Goal: Task Accomplishment & Management: Use online tool/utility

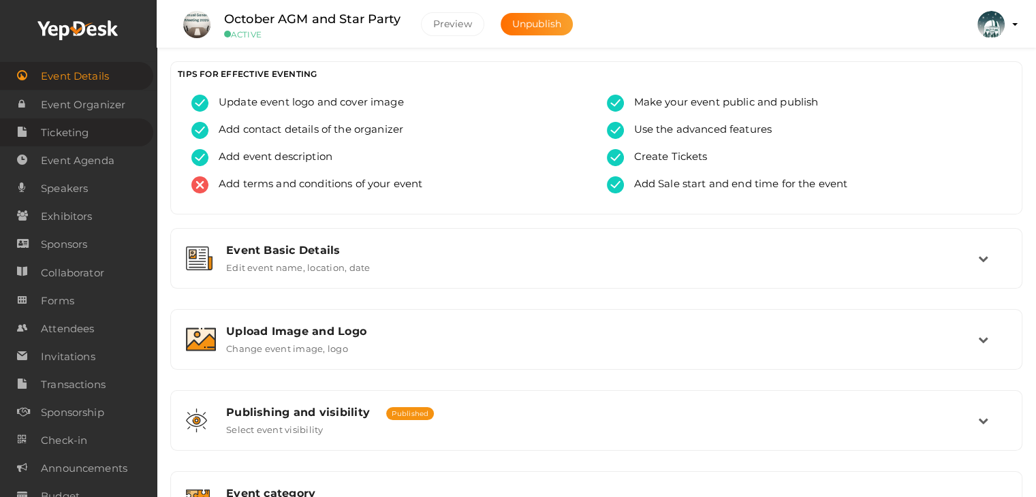
click at [76, 126] on span "Ticketing" at bounding box center [65, 132] width 48 height 27
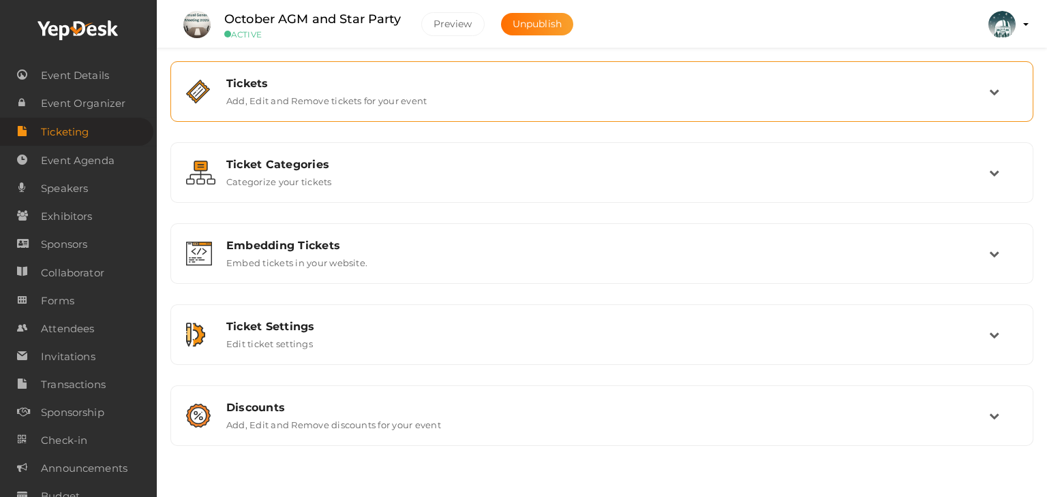
click at [328, 93] on label "Add, Edit and Remove tickets for your event" at bounding box center [326, 98] width 200 height 16
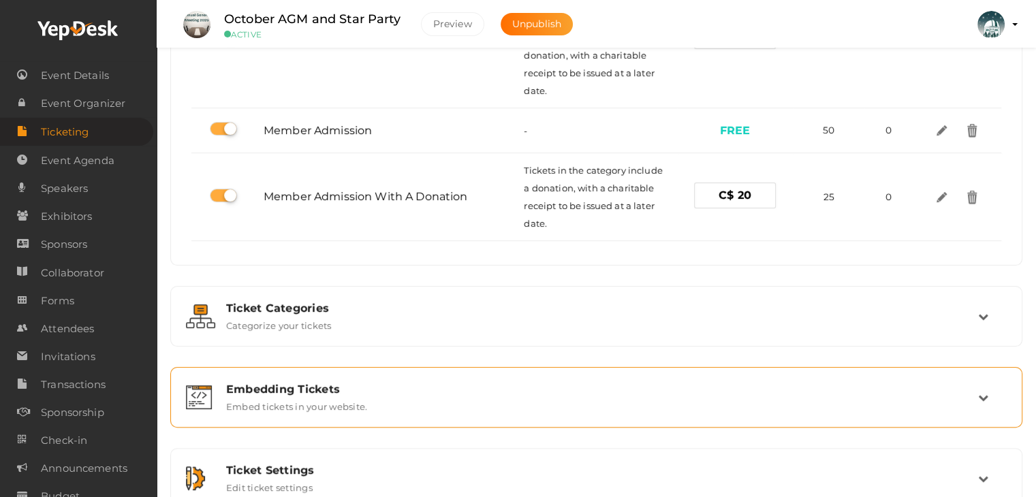
scroll to position [407, 0]
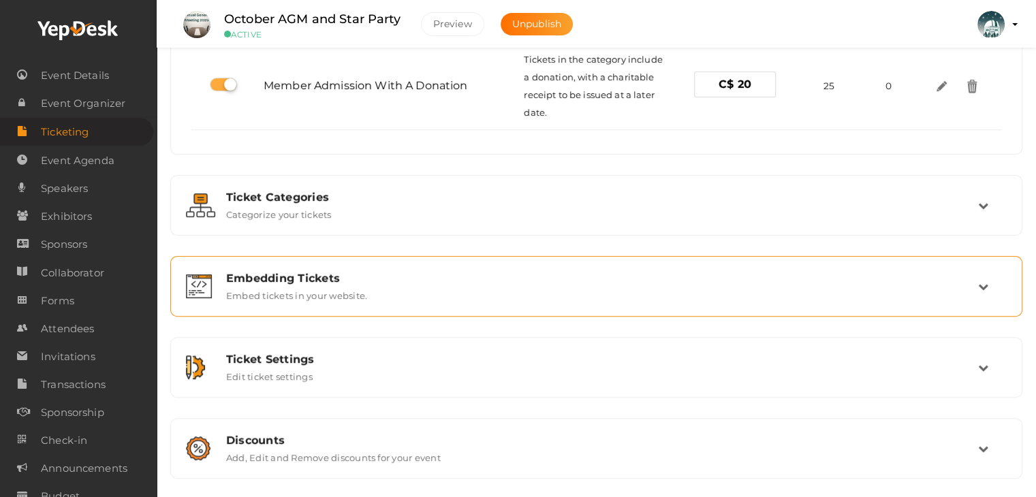
click at [297, 267] on div "Embedding Tickets Embed tickets in your website." at bounding box center [596, 287] width 837 height 46
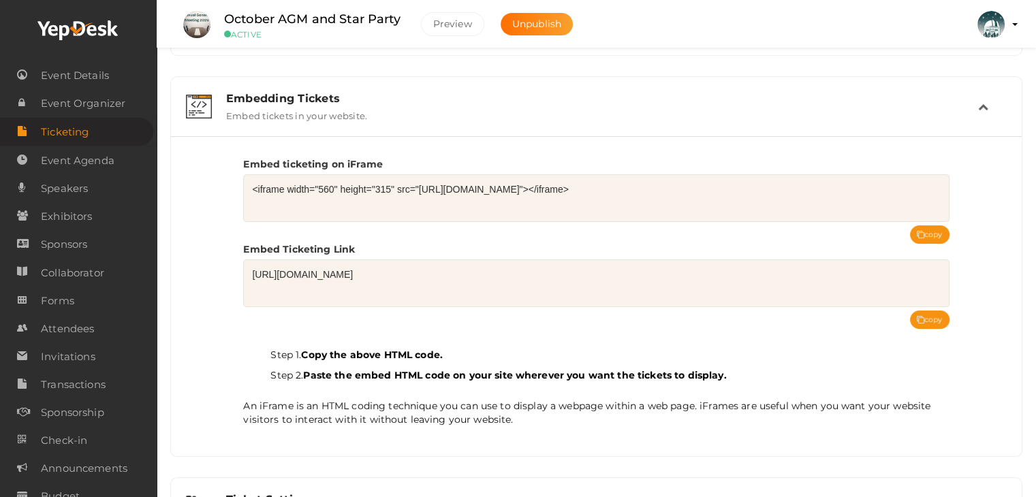
scroll to position [124, 0]
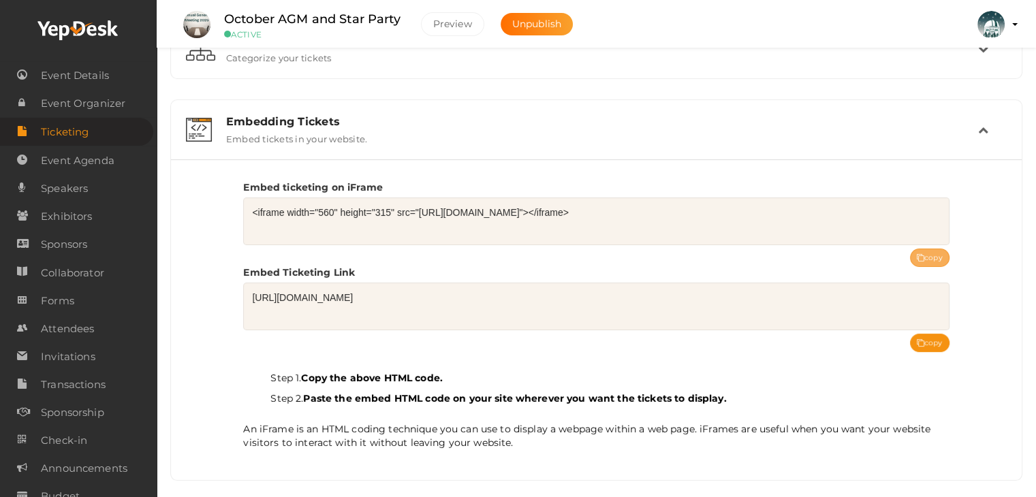
click at [921, 262] on button "copy" at bounding box center [930, 258] width 40 height 18
click at [71, 136] on span "Ticketing" at bounding box center [65, 132] width 48 height 27
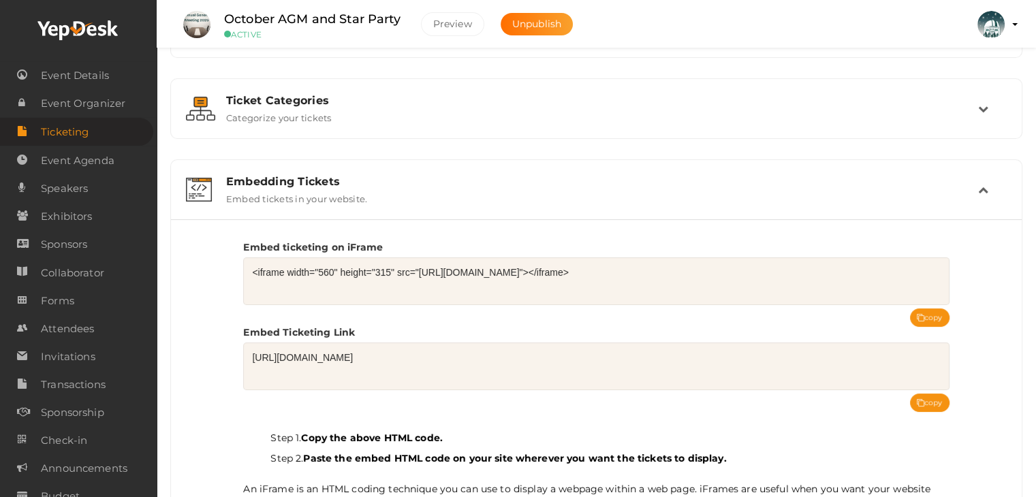
scroll to position [0, 0]
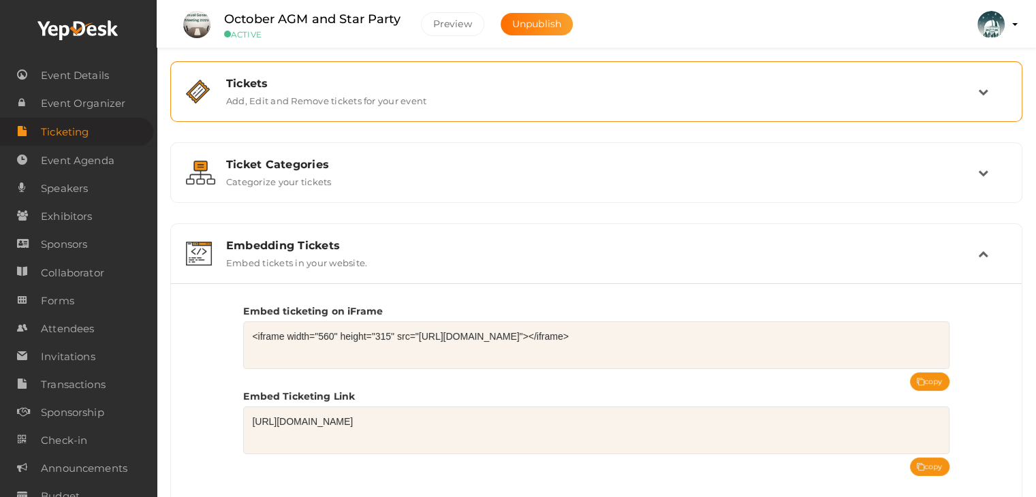
click at [277, 96] on label "Add, Edit and Remove tickets for your event" at bounding box center [326, 98] width 200 height 16
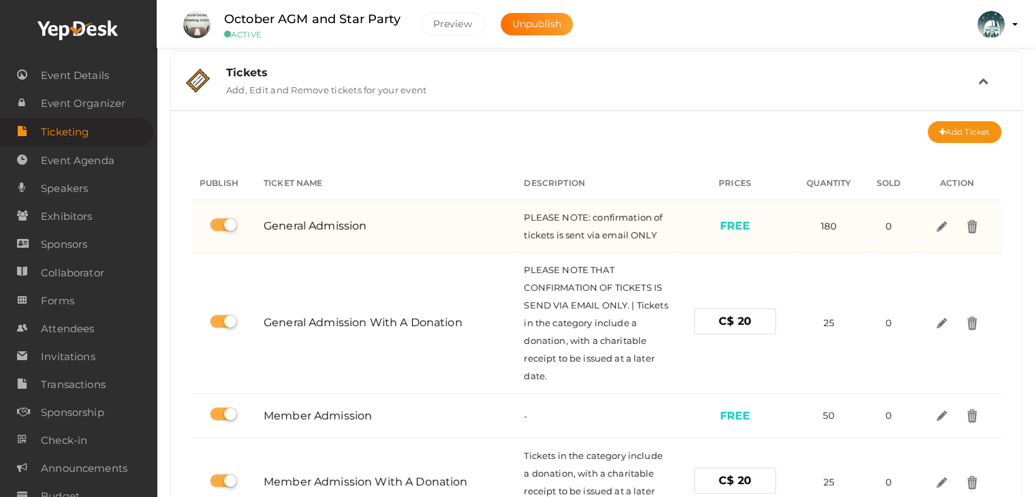
scroll to position [204, 0]
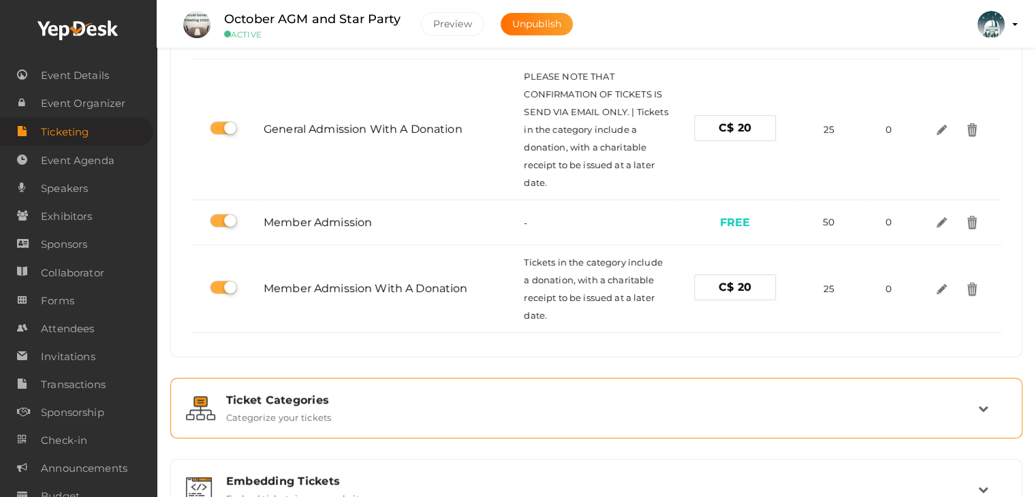
click at [305, 411] on label "Categorize your tickets" at bounding box center [279, 415] width 106 height 16
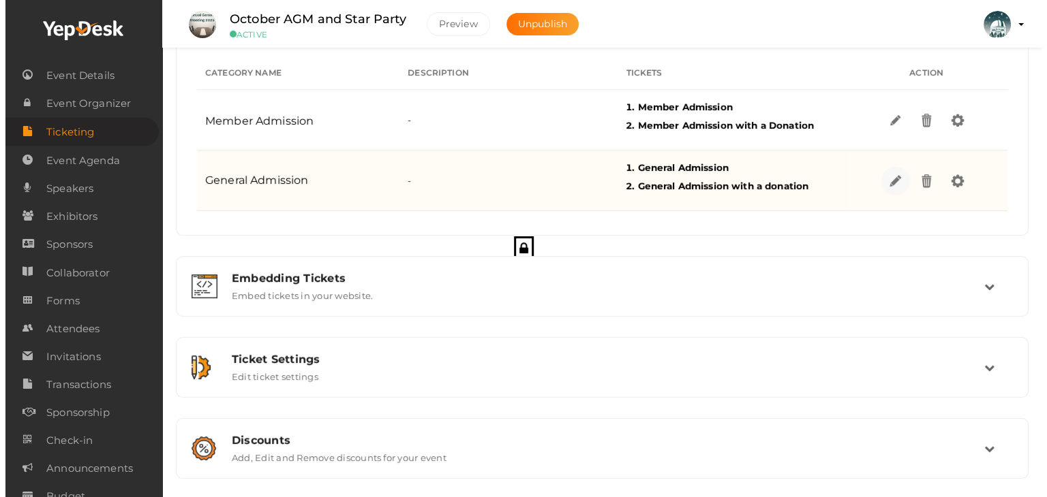
scroll to position [203, 0]
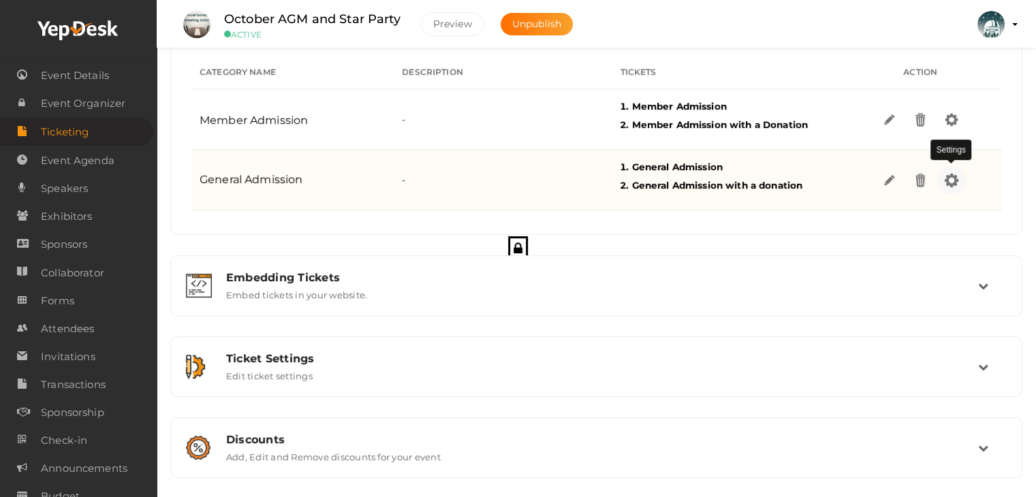
click at [949, 181] on img at bounding box center [952, 180] width 16 height 16
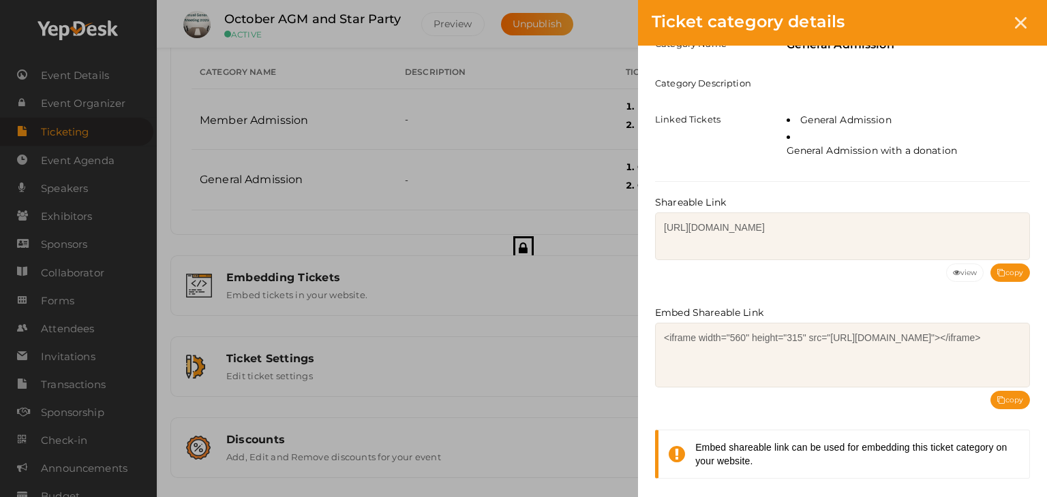
scroll to position [50, 0]
click at [1020, 390] on button "copy" at bounding box center [1010, 399] width 40 height 18
